Goal: Task Accomplishment & Management: Manage account settings

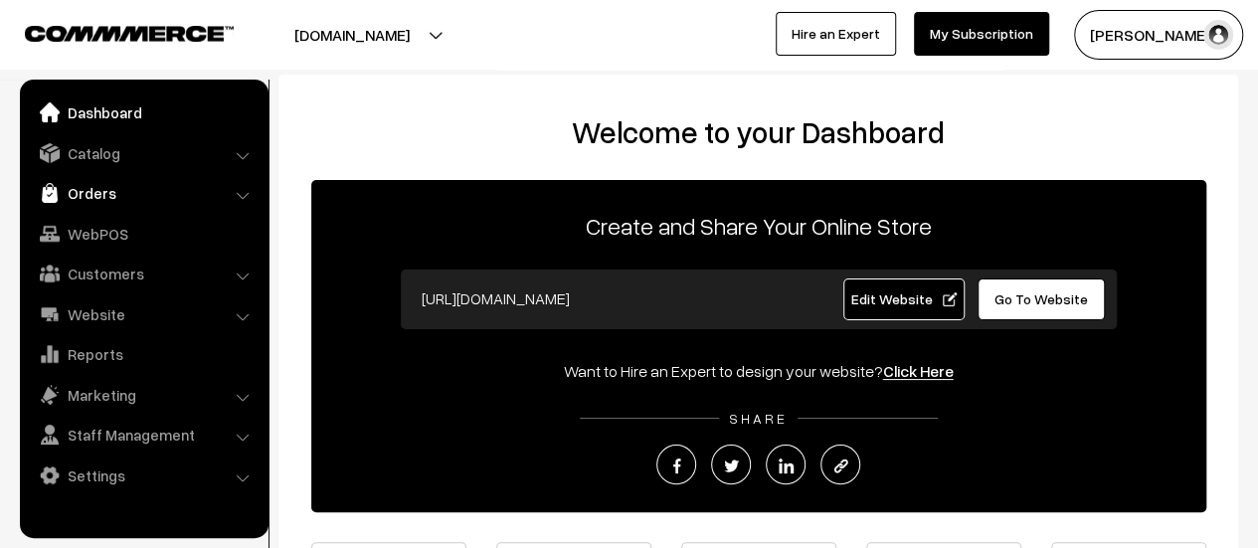
click at [99, 184] on link "Orders" at bounding box center [143, 193] width 237 height 36
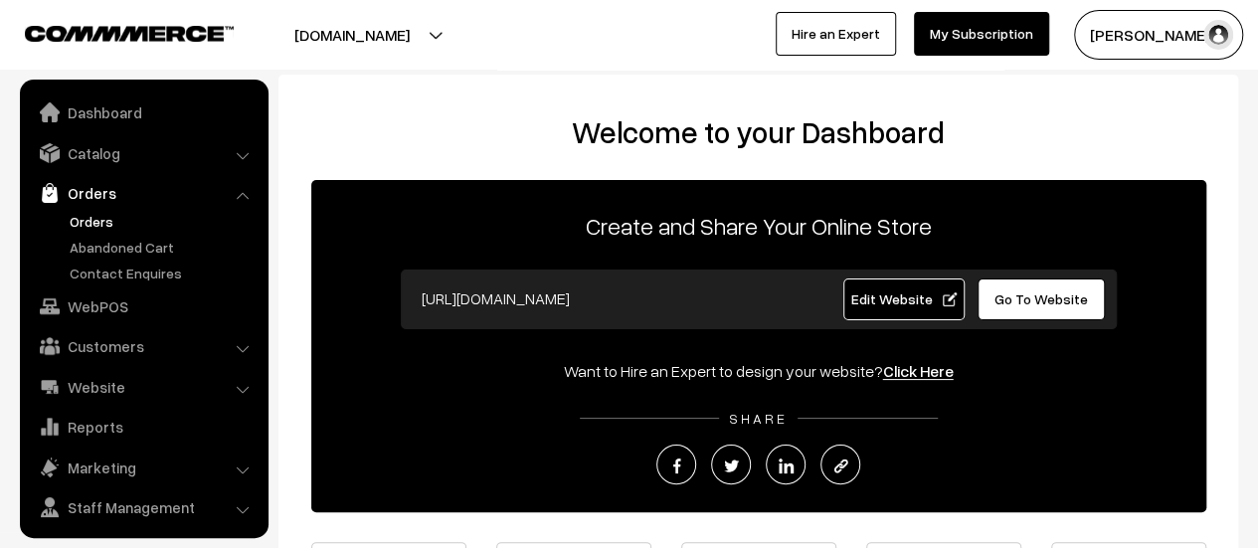
click at [96, 220] on link "Orders" at bounding box center [163, 221] width 197 height 21
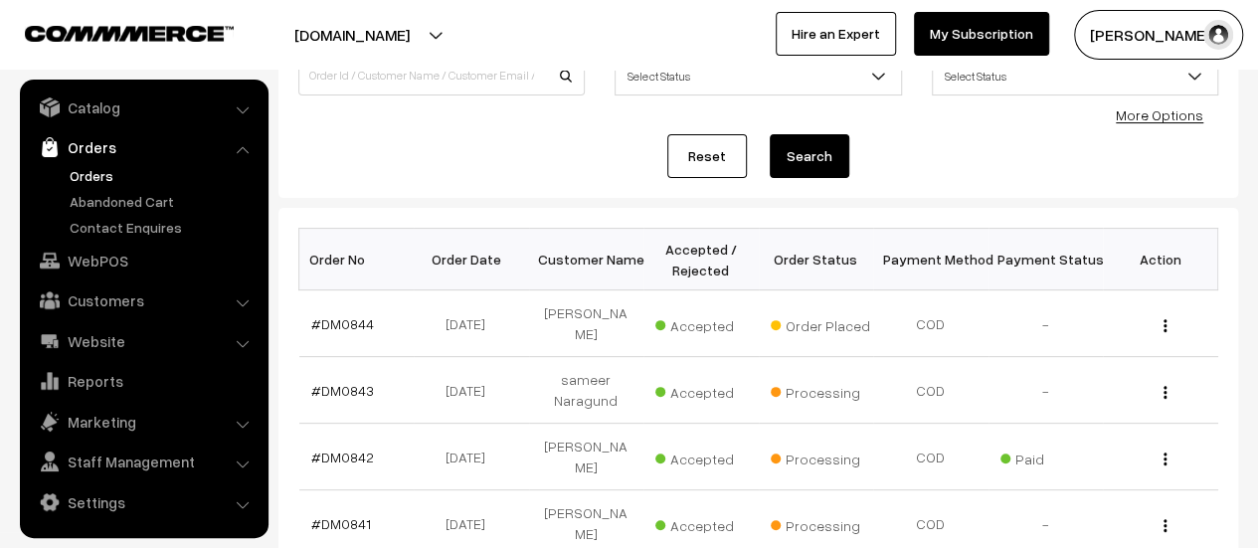
scroll to position [179, 0]
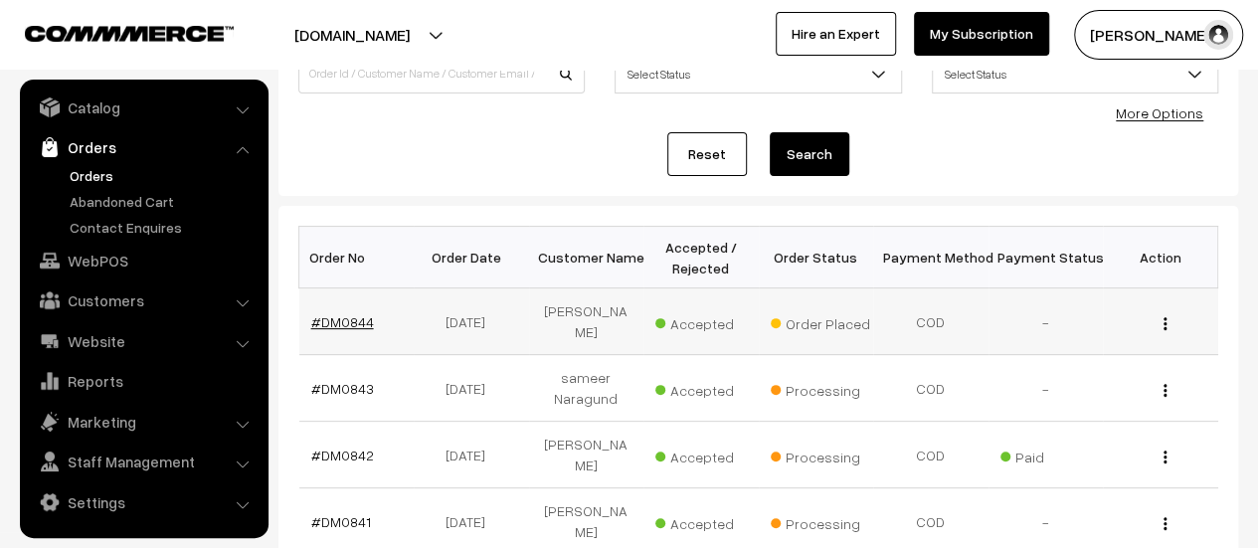
click at [356, 313] on link "#DM0844" at bounding box center [342, 321] width 63 height 17
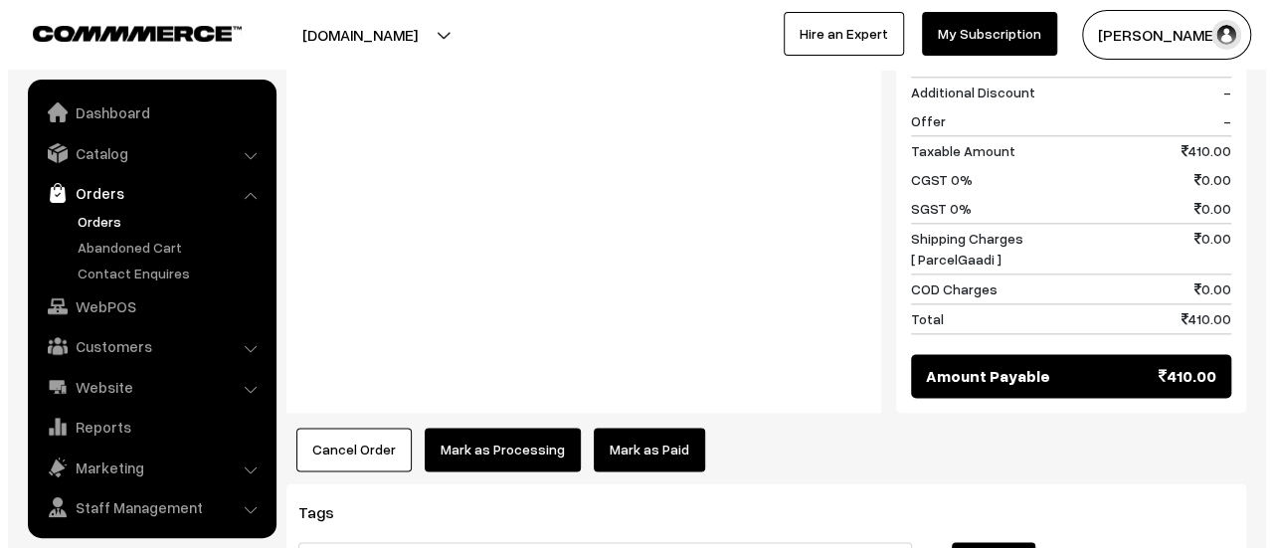
scroll to position [46, 0]
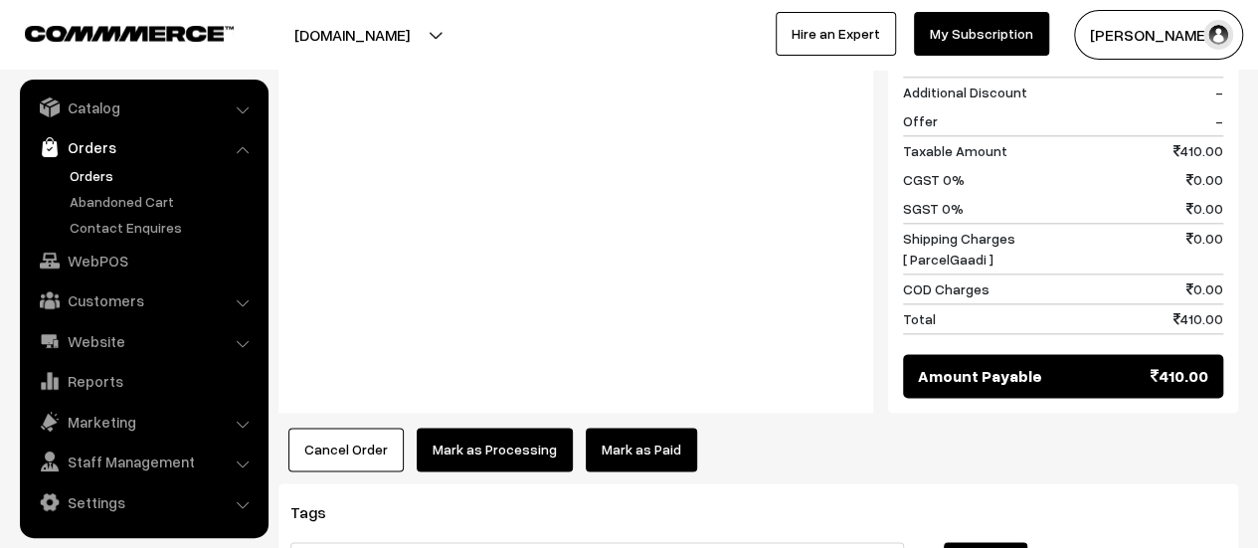
click at [507, 428] on button "Mark as Processing" at bounding box center [495, 450] width 156 height 44
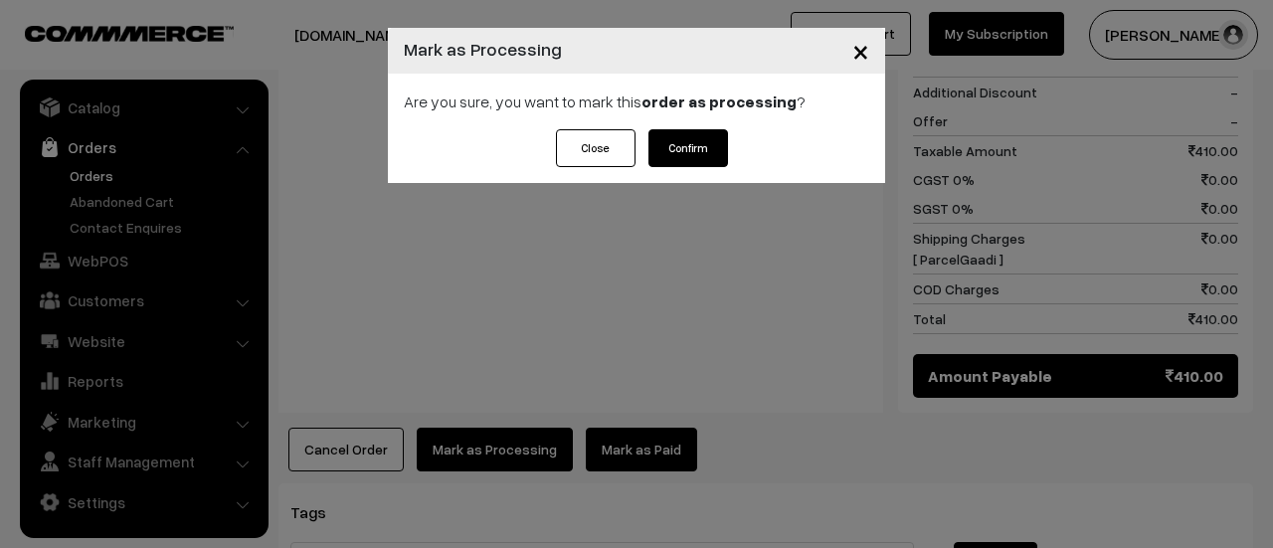
click at [701, 143] on button "Confirm" at bounding box center [689, 148] width 80 height 38
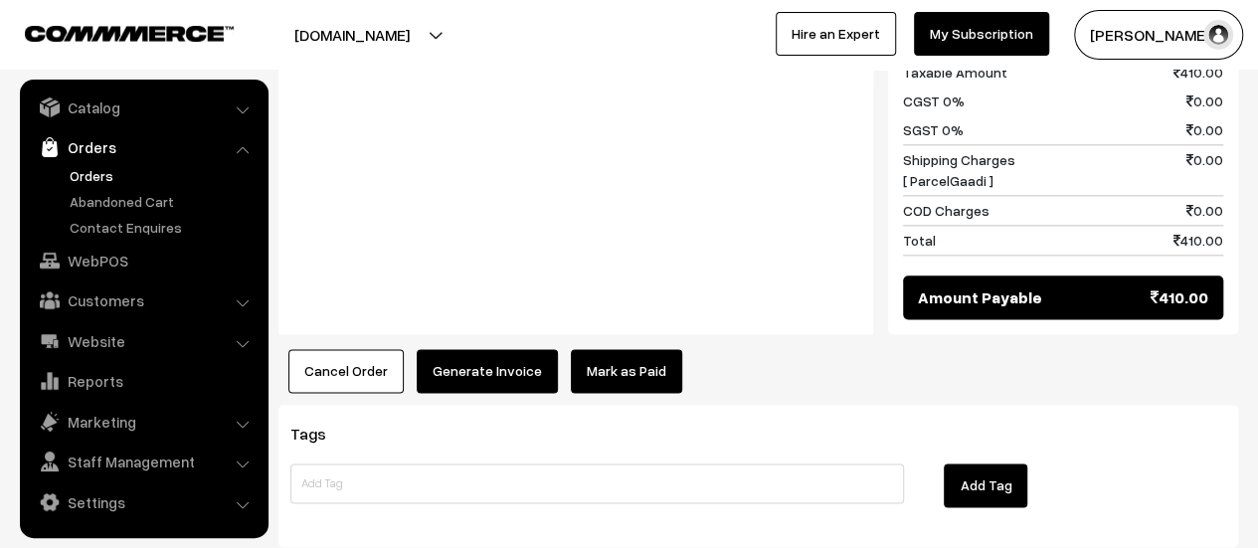
scroll to position [1130, 0]
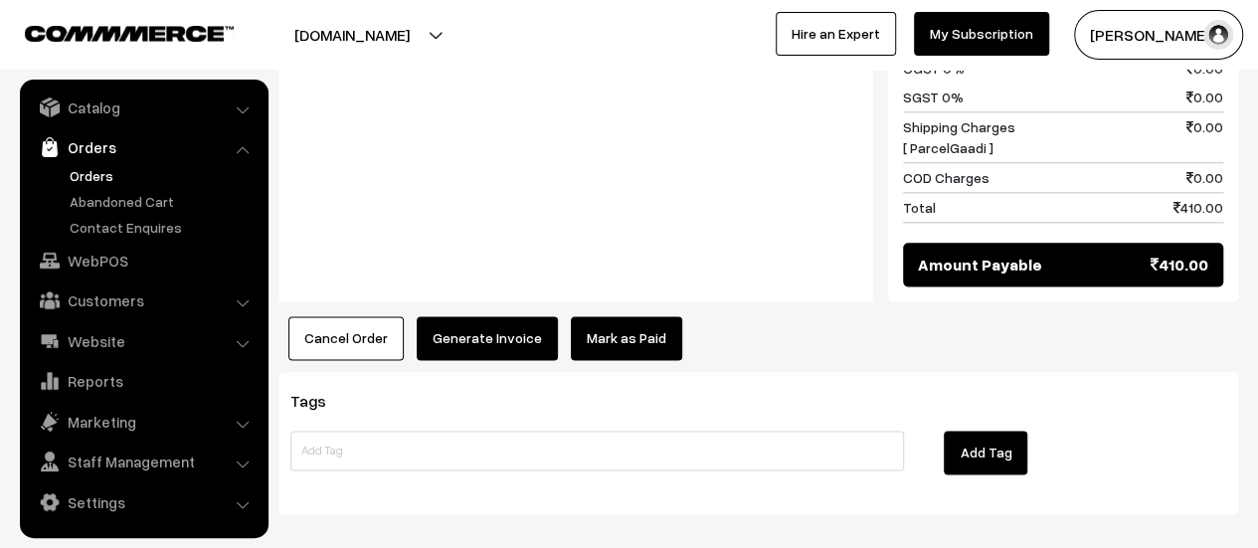
click at [462, 316] on button "Generate Invoice" at bounding box center [487, 338] width 141 height 44
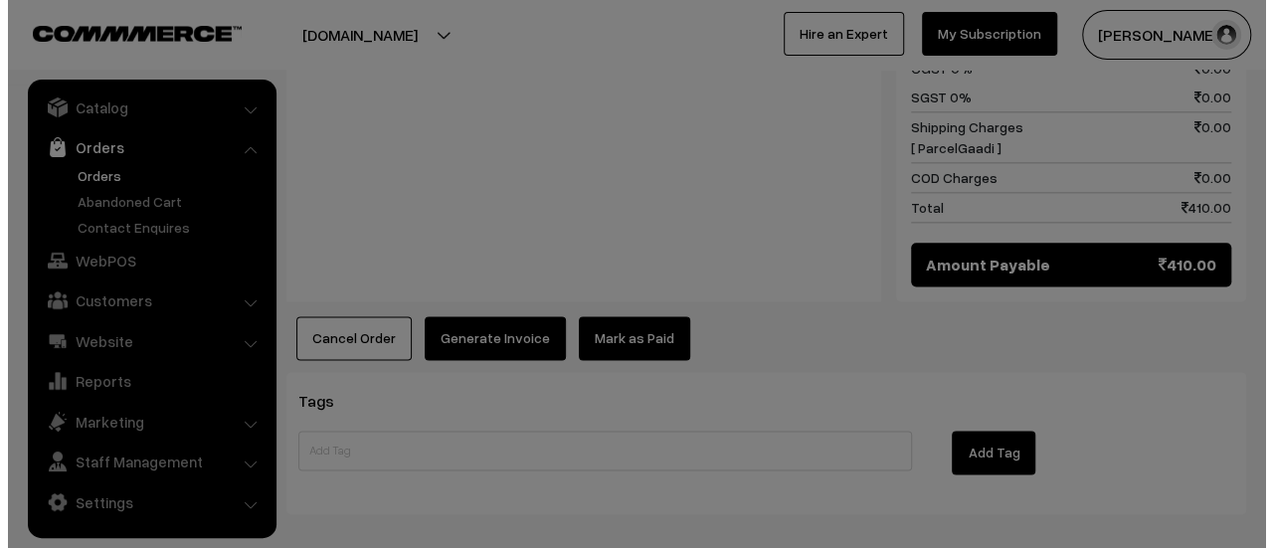
scroll to position [1131, 0]
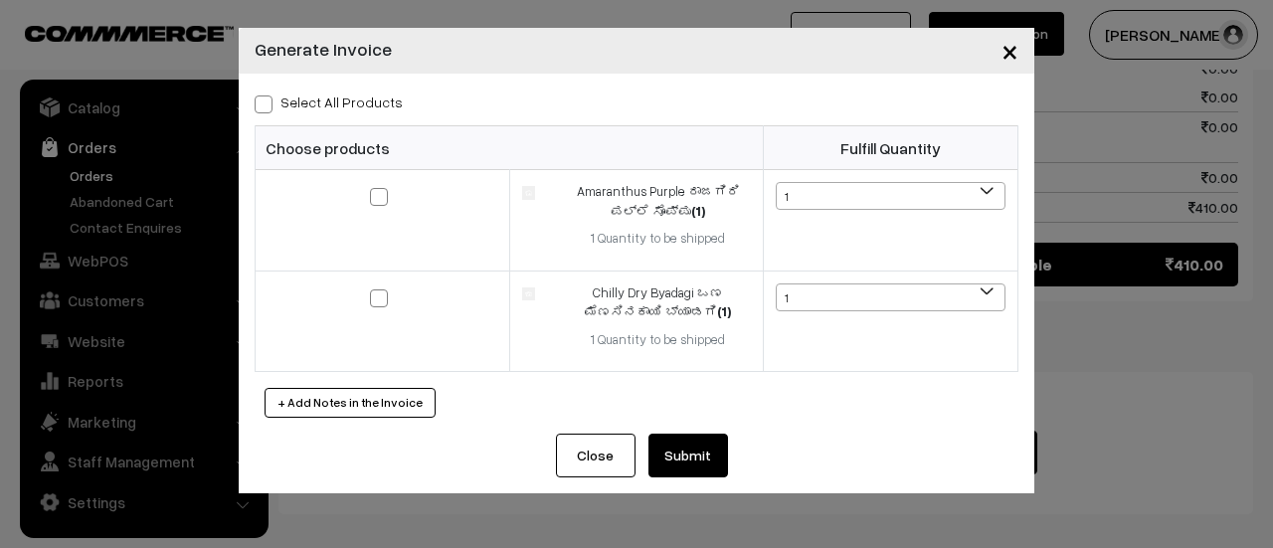
click at [265, 102] on span at bounding box center [264, 105] width 18 height 18
click at [265, 102] on input "Select All Products" at bounding box center [261, 101] width 13 height 13
checkbox input "true"
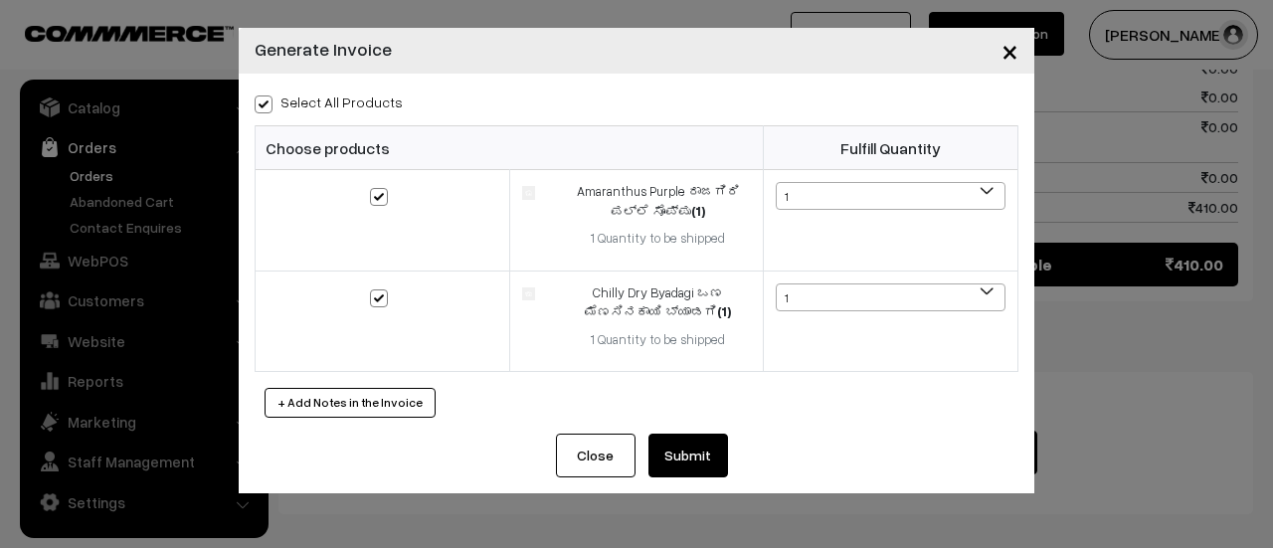
click at [703, 459] on button "Submit" at bounding box center [689, 456] width 80 height 44
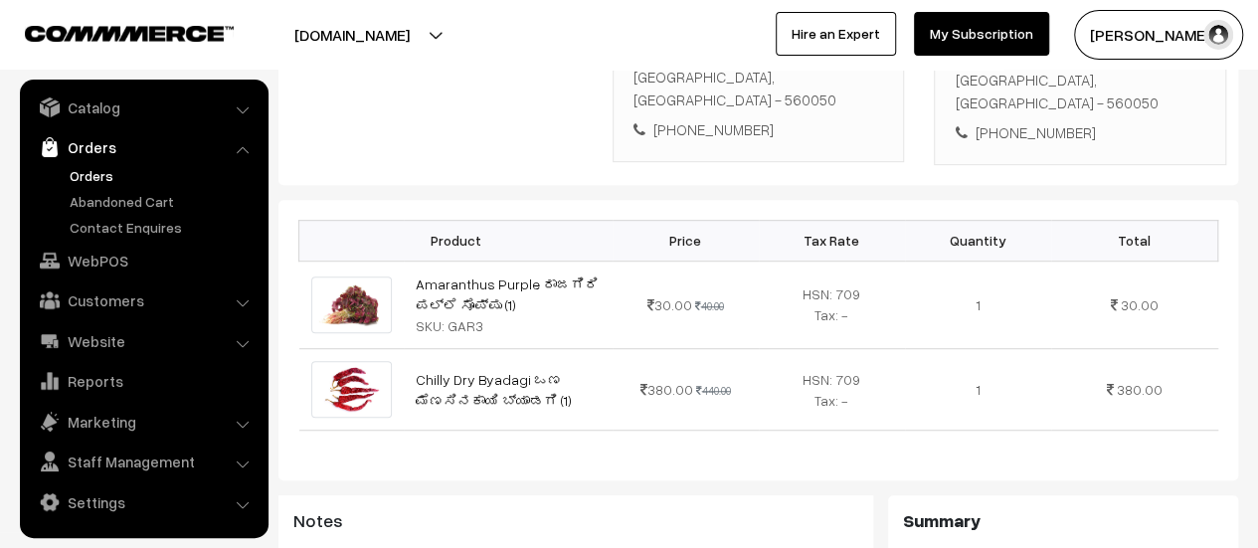
scroll to position [467, 0]
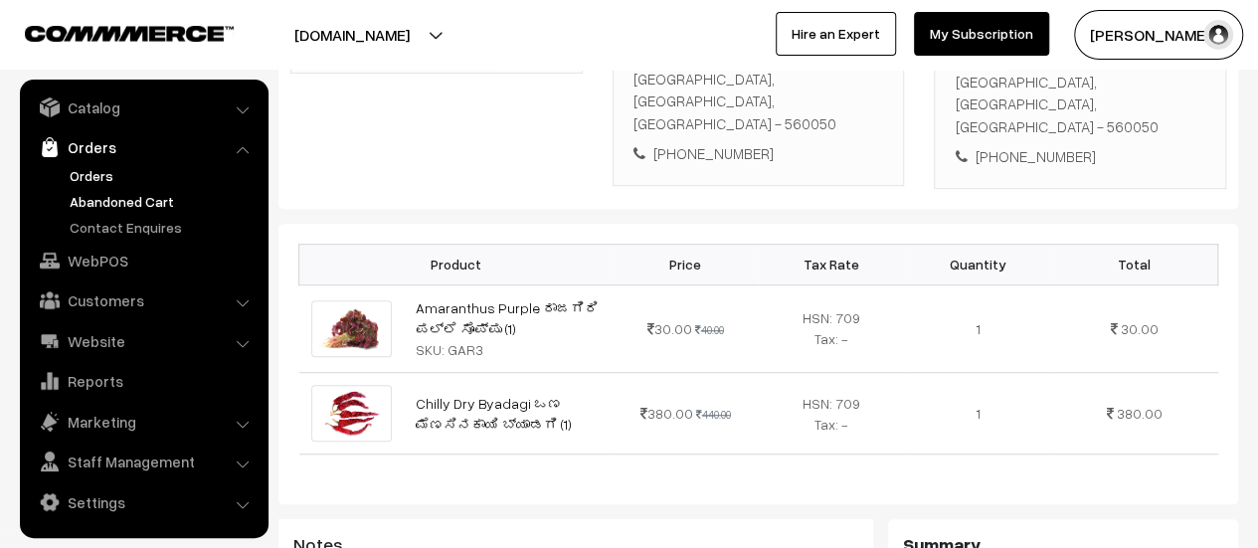
click at [97, 204] on link "Abandoned Cart" at bounding box center [163, 201] width 197 height 21
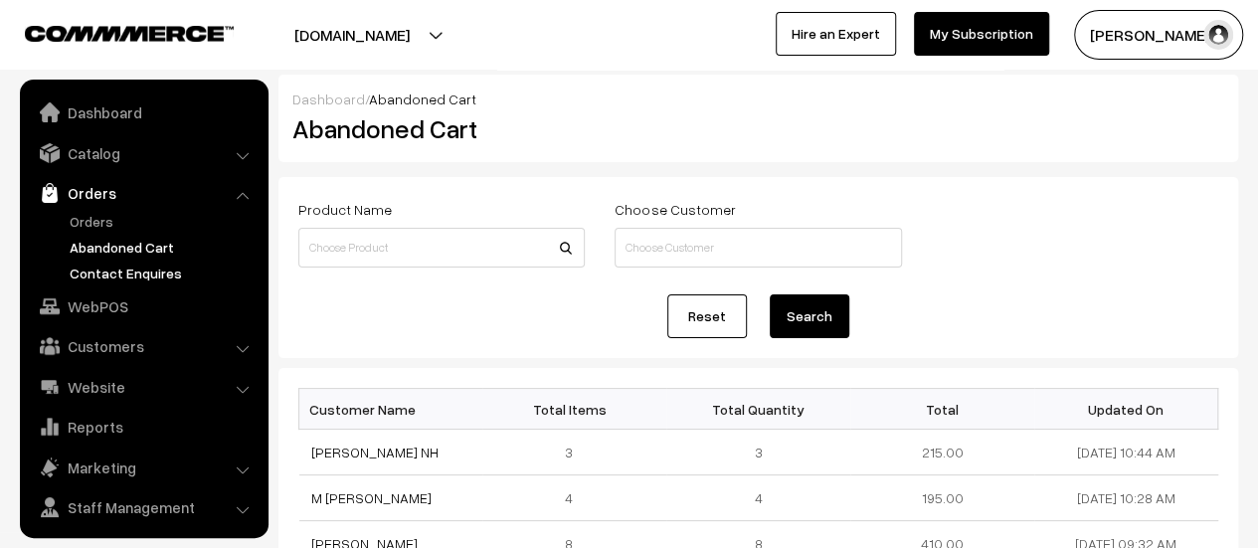
scroll to position [46, 0]
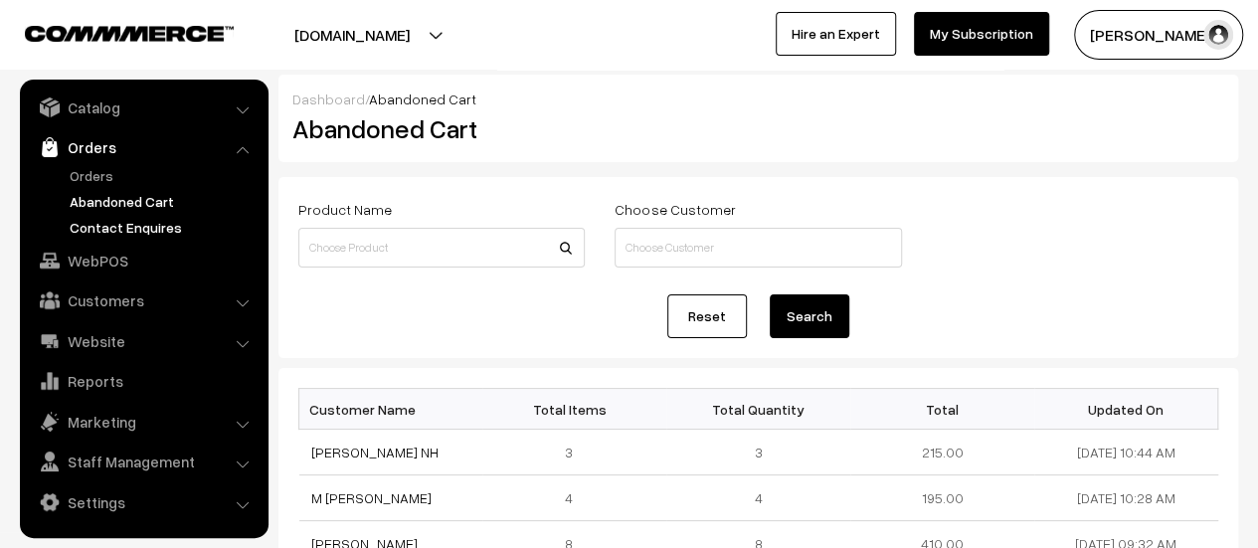
click at [123, 223] on link "Contact Enquires" at bounding box center [163, 227] width 197 height 21
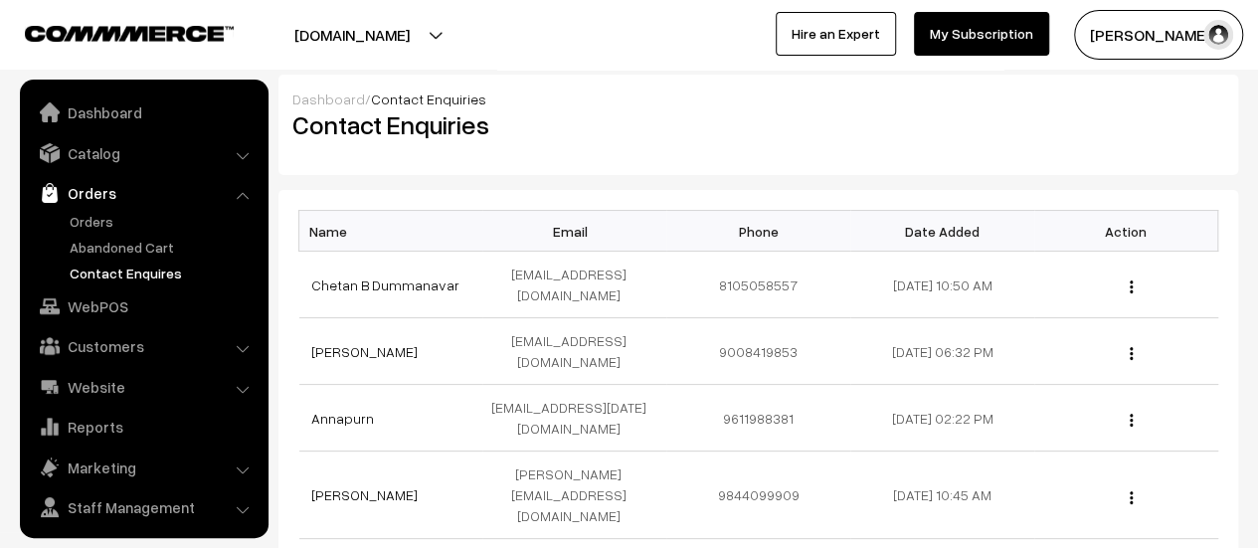
scroll to position [46, 0]
